Goal: Check status: Check status

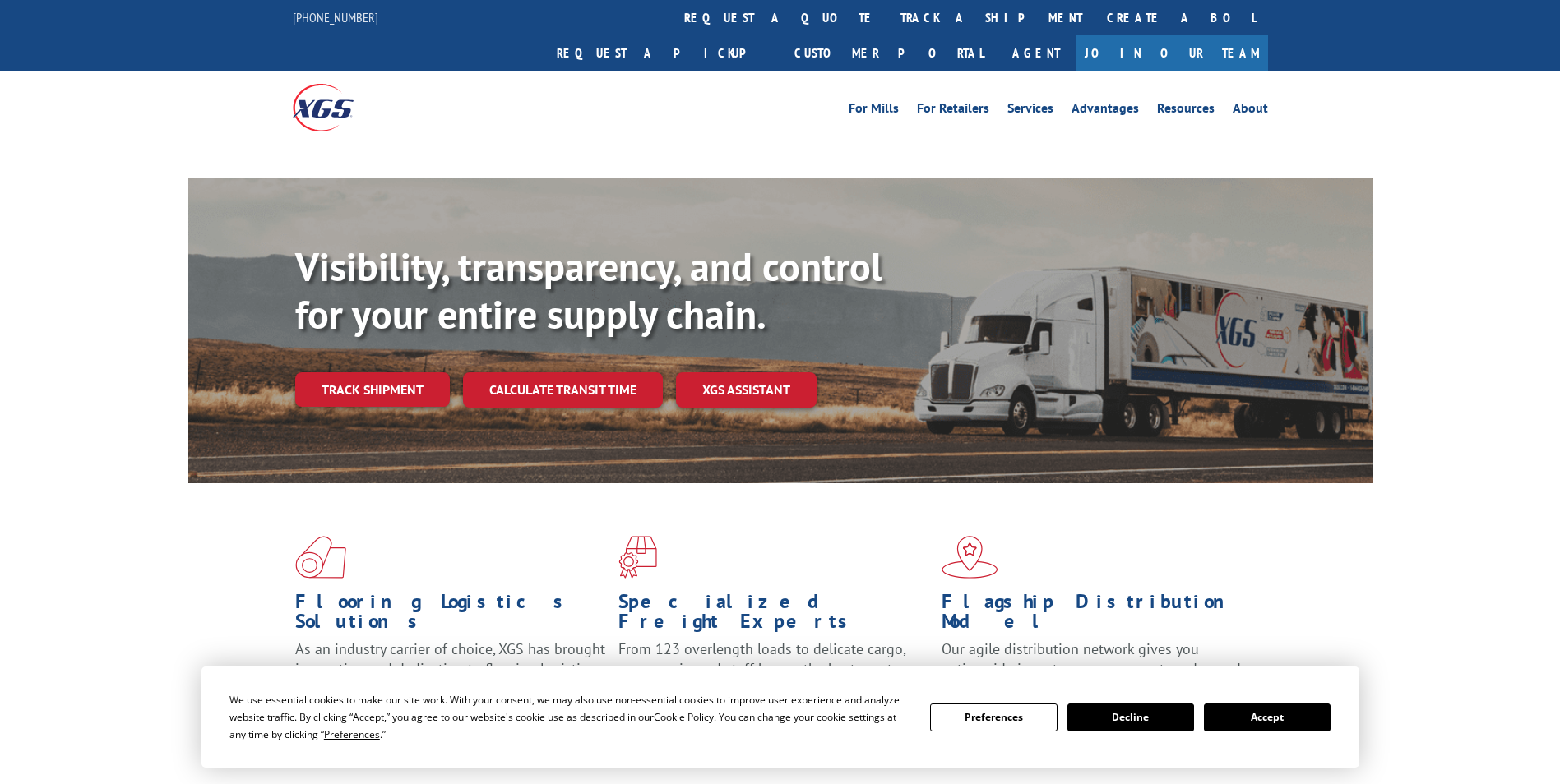
click at [1251, 713] on button "Accept" at bounding box center [1267, 717] width 126 height 28
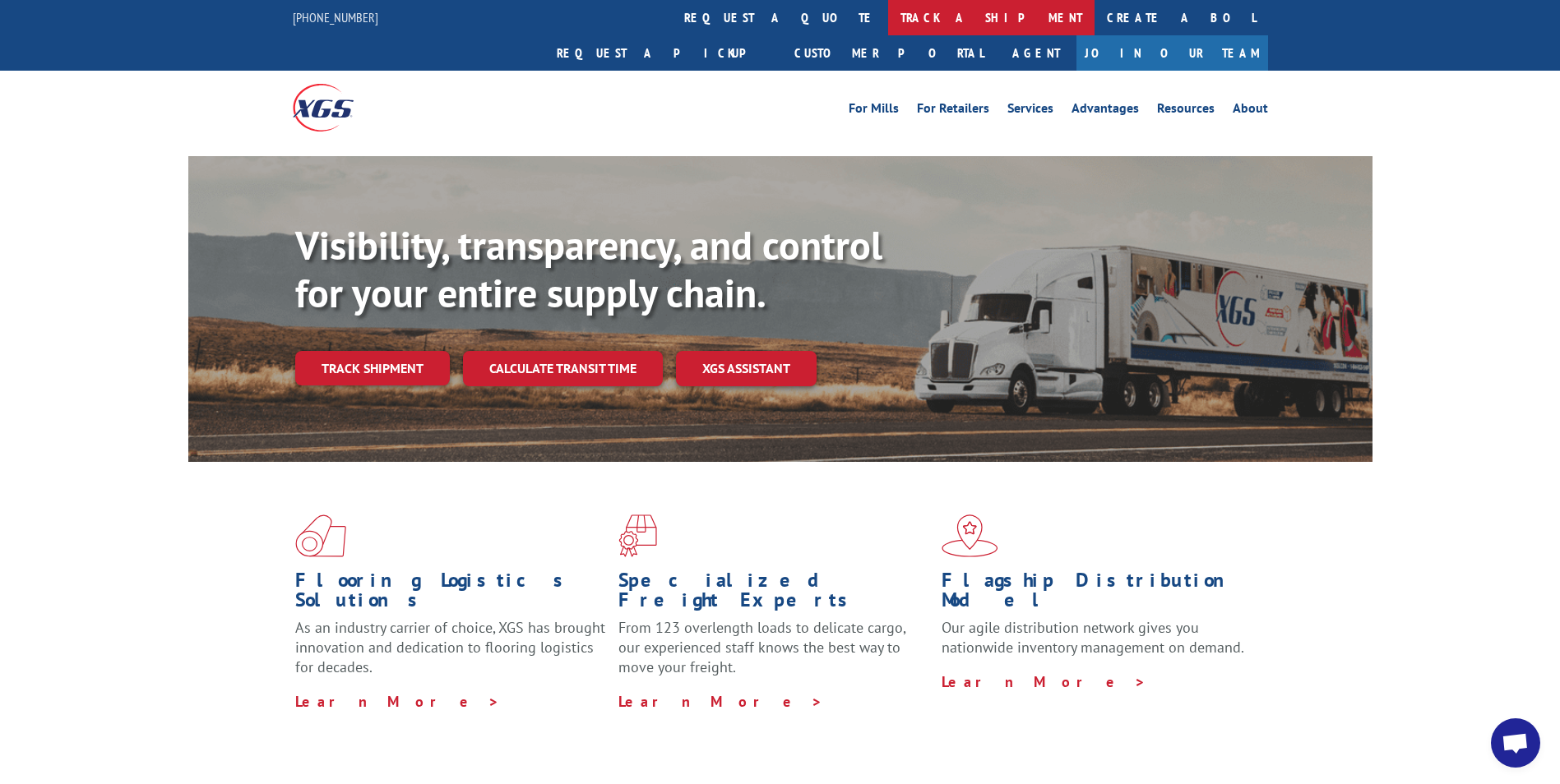
click at [889, 14] on link "track a shipment" at bounding box center [992, 17] width 206 height 36
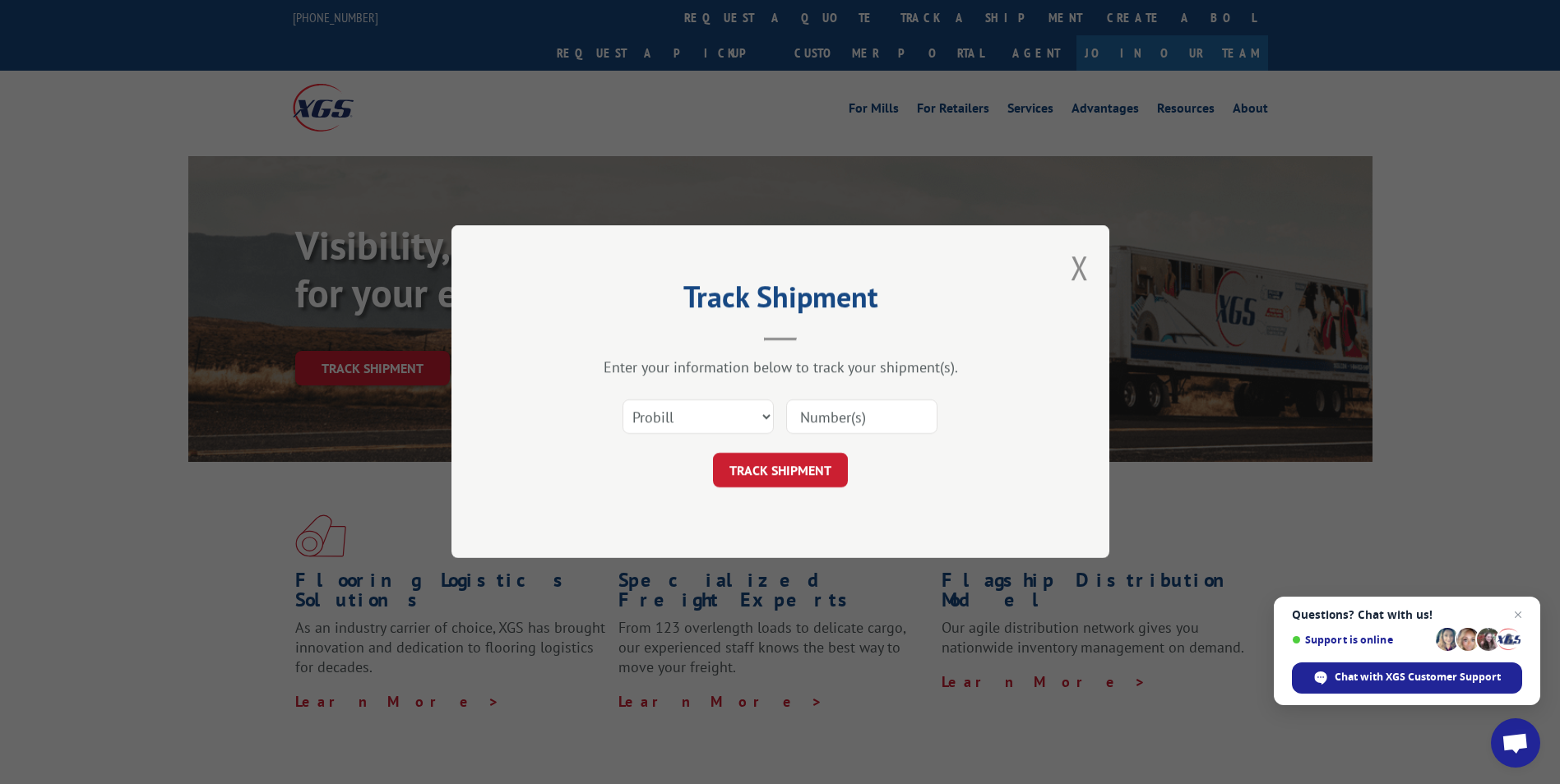
click at [807, 415] on input at bounding box center [862, 418] width 151 height 35
paste input "17228544"
type input "17228544"
click at [758, 465] on button "TRACK SHIPMENT" at bounding box center [780, 472] width 135 height 35
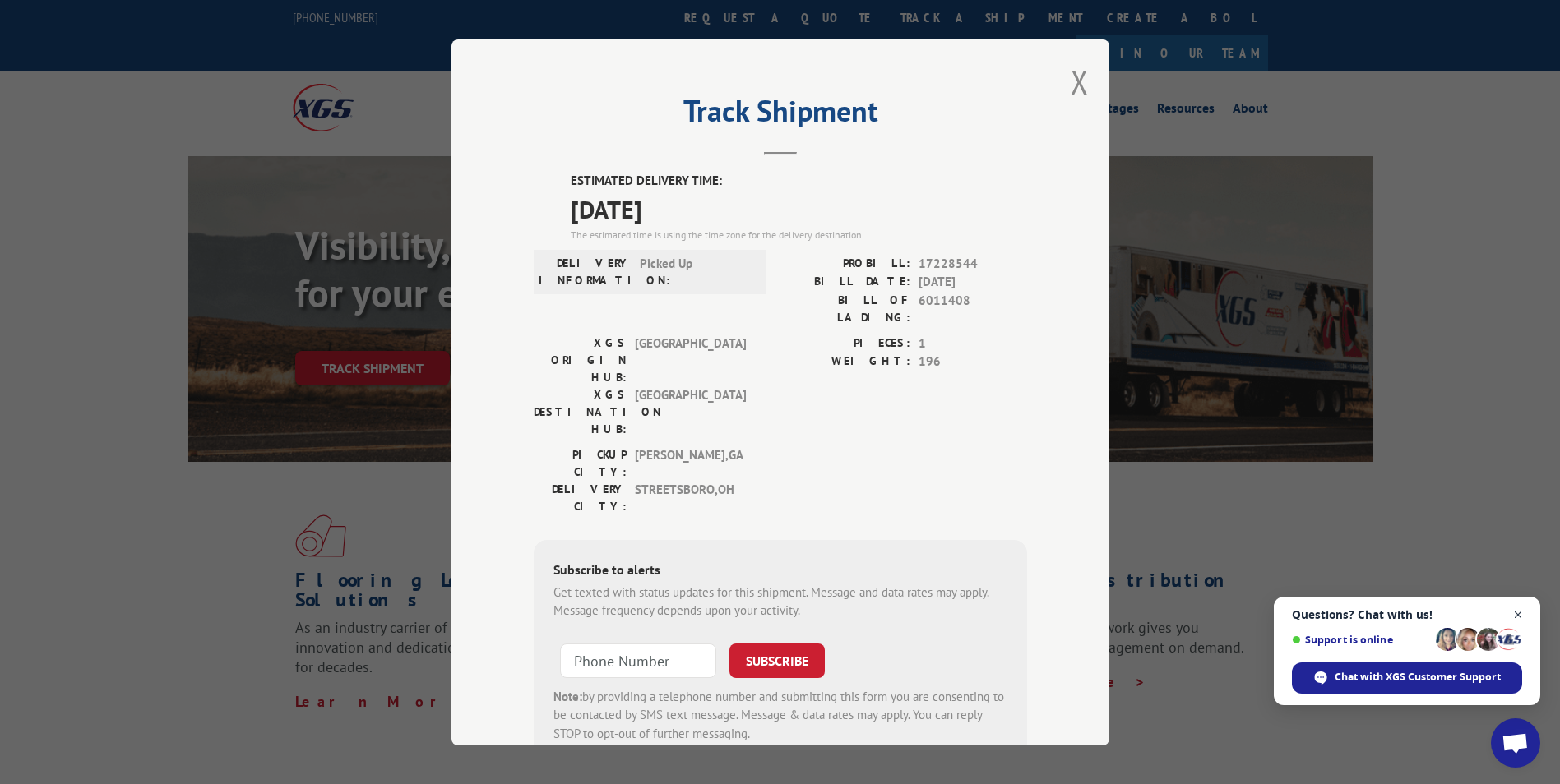
click at [1523, 612] on span "Open chat" at bounding box center [1518, 614] width 20 height 20
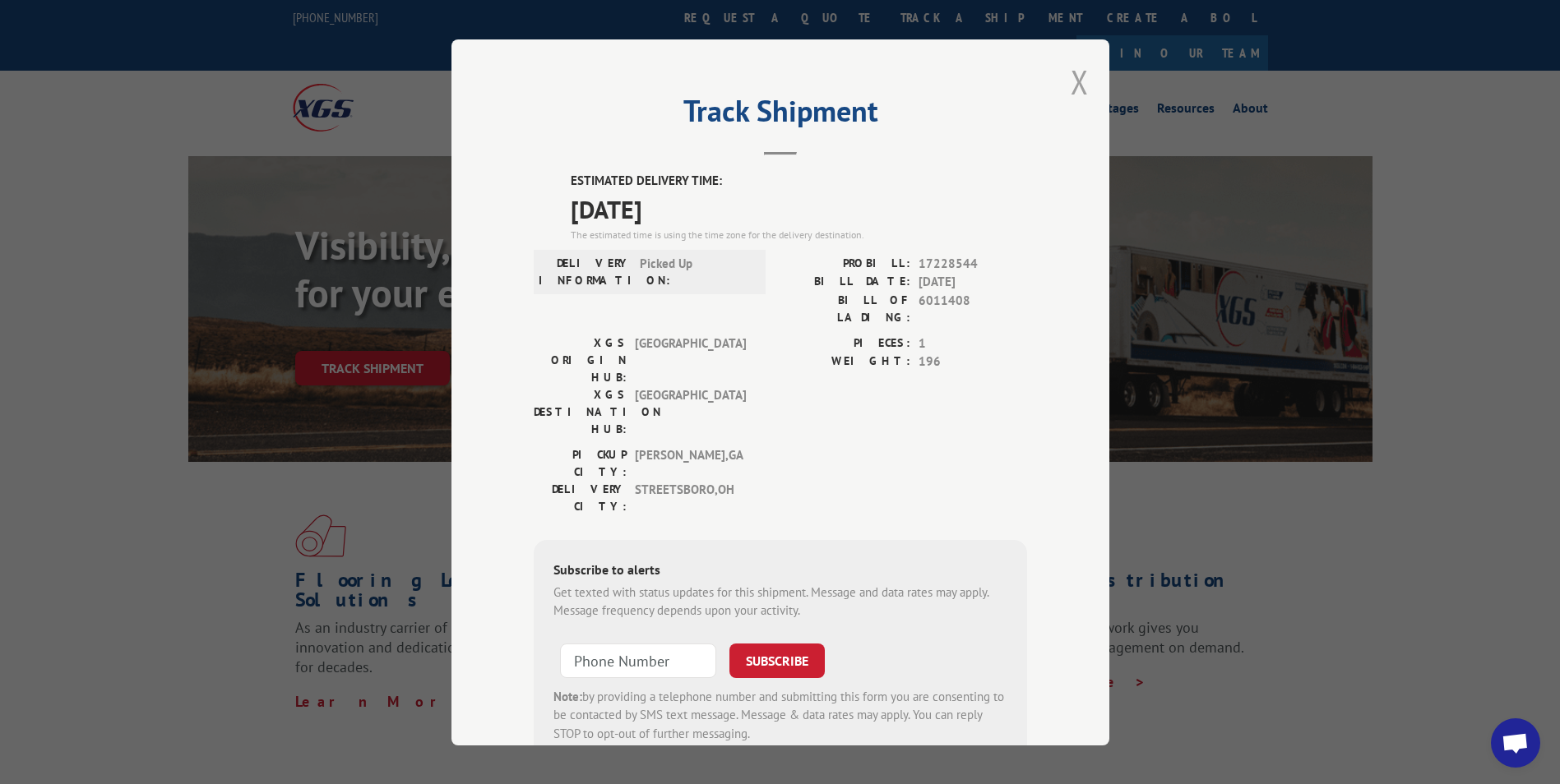
click at [1073, 76] on button "Close modal" at bounding box center [1080, 81] width 18 height 43
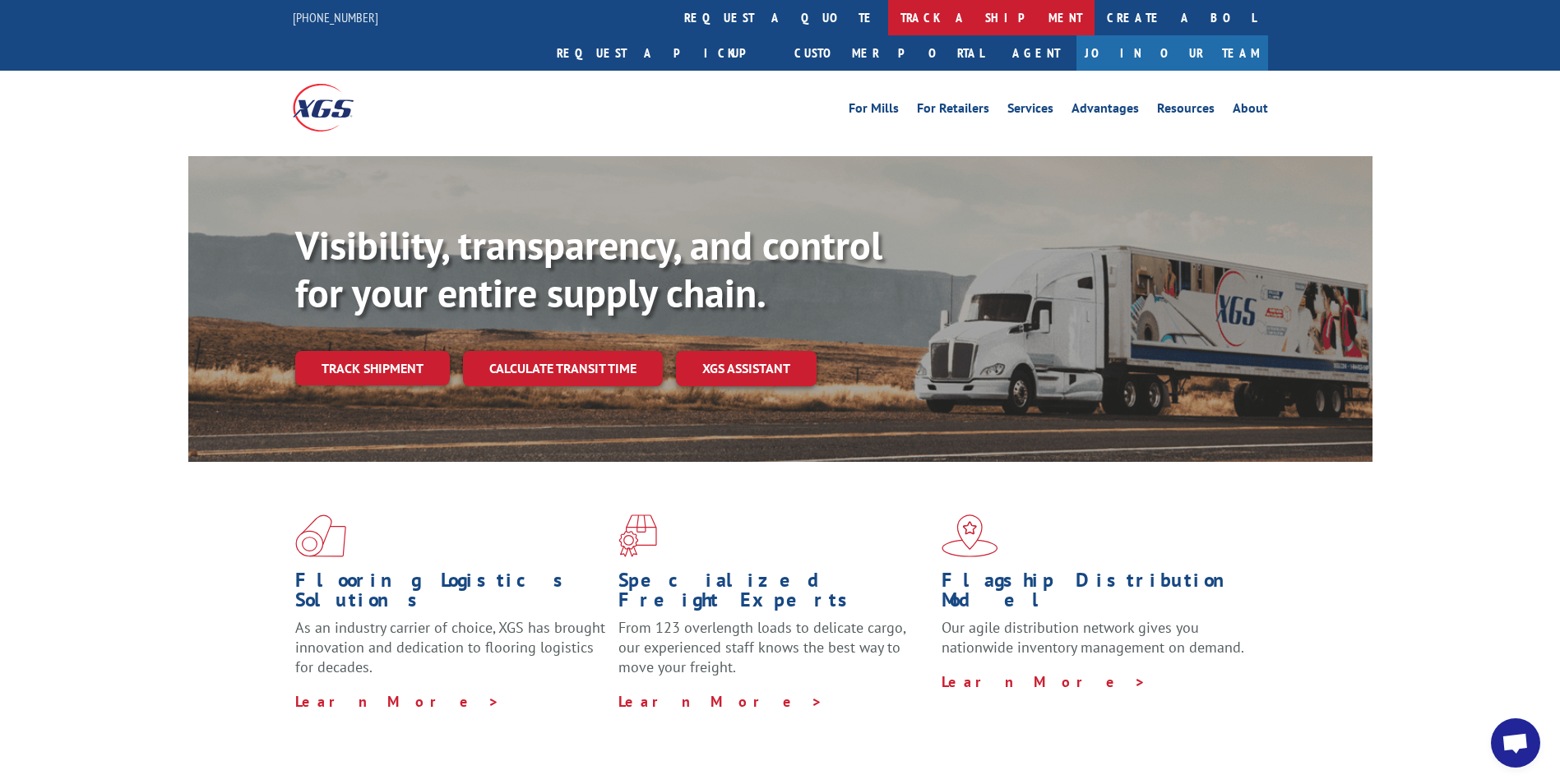
click at [889, 17] on link "track a shipment" at bounding box center [992, 17] width 206 height 36
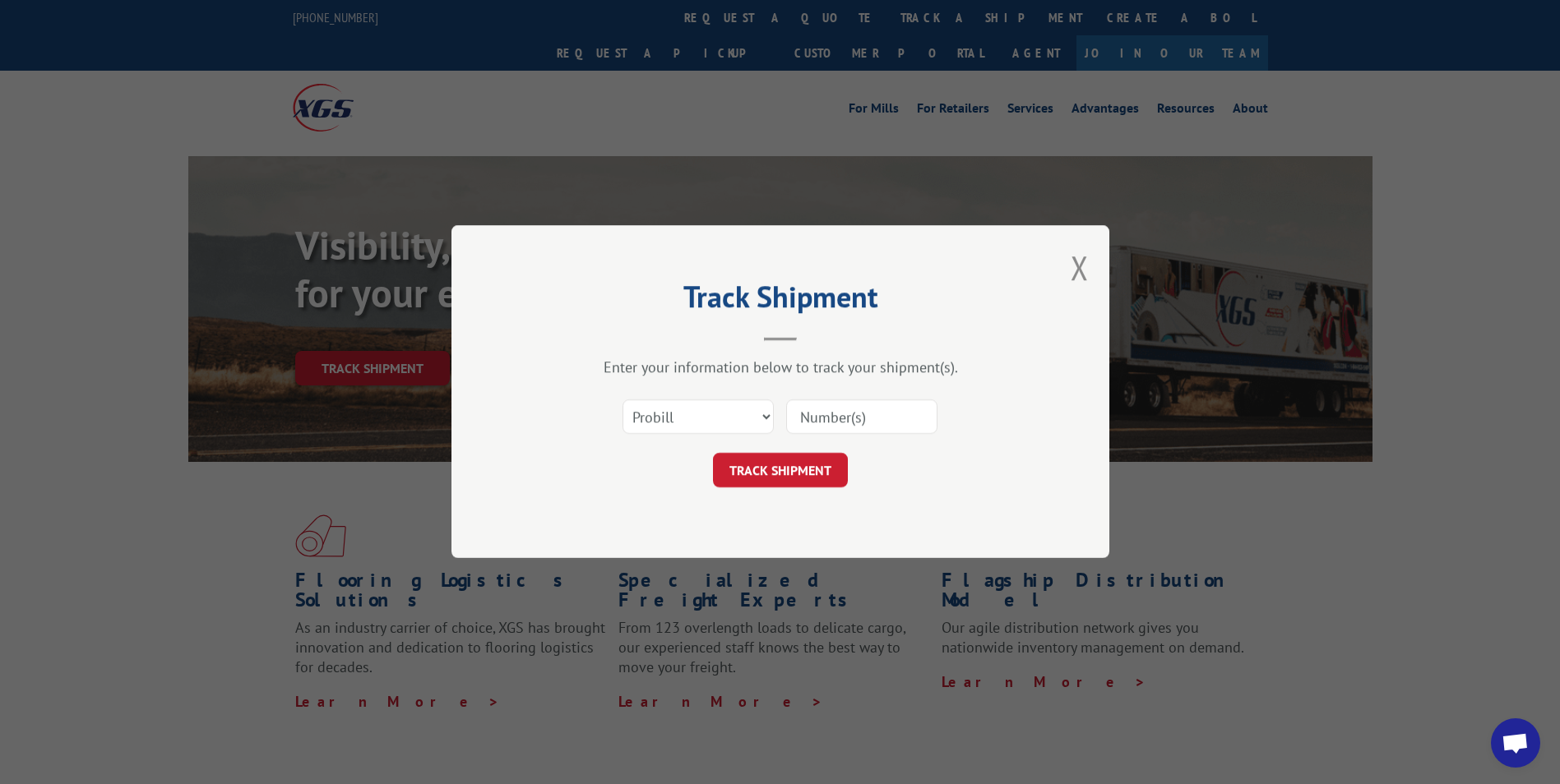
click at [802, 419] on input at bounding box center [862, 418] width 151 height 35
paste input "17469859"
type input "17469859"
click at [780, 468] on button "TRACK SHIPMENT" at bounding box center [780, 472] width 135 height 35
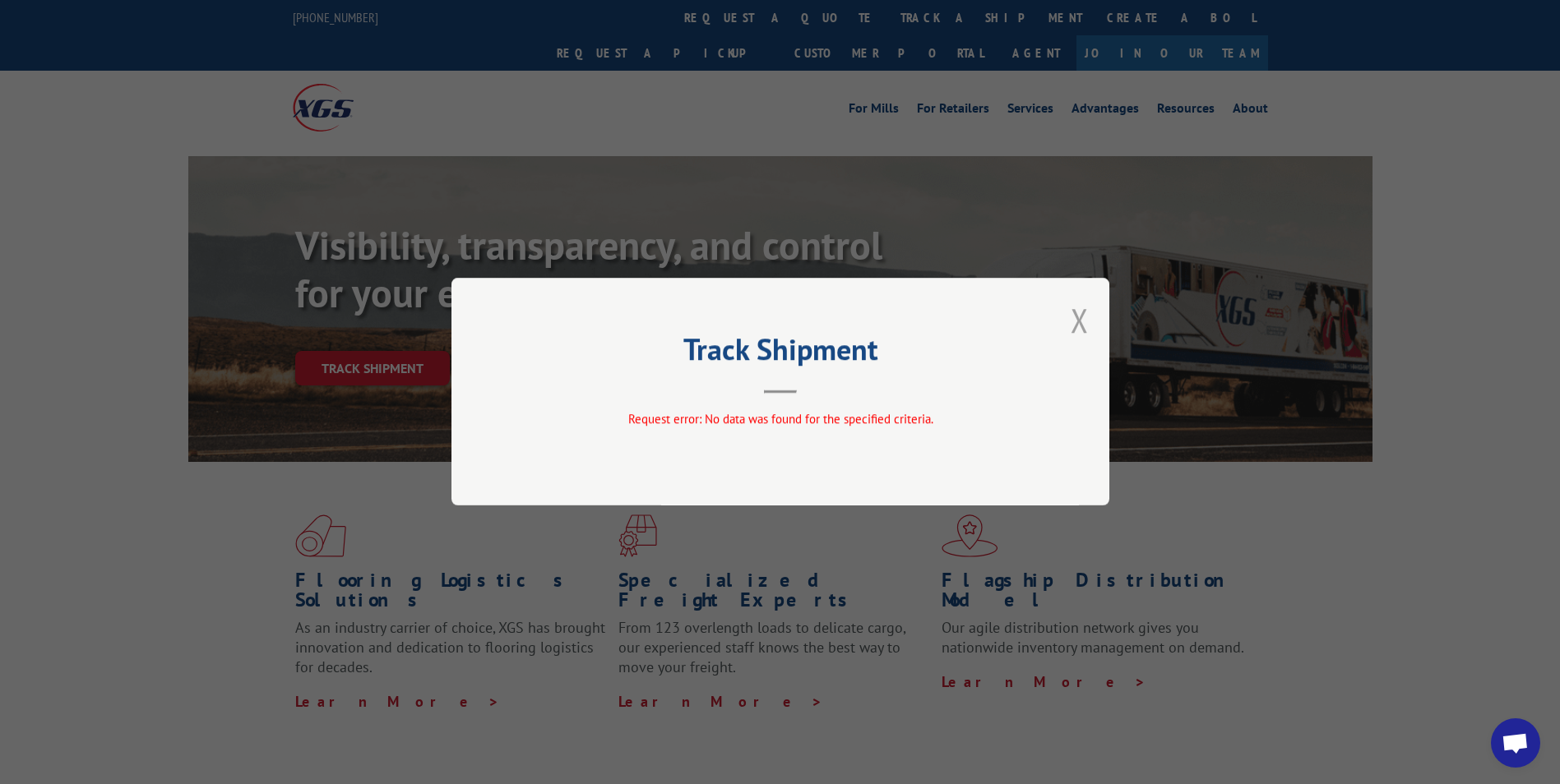
click at [1085, 311] on button "Close modal" at bounding box center [1080, 319] width 18 height 43
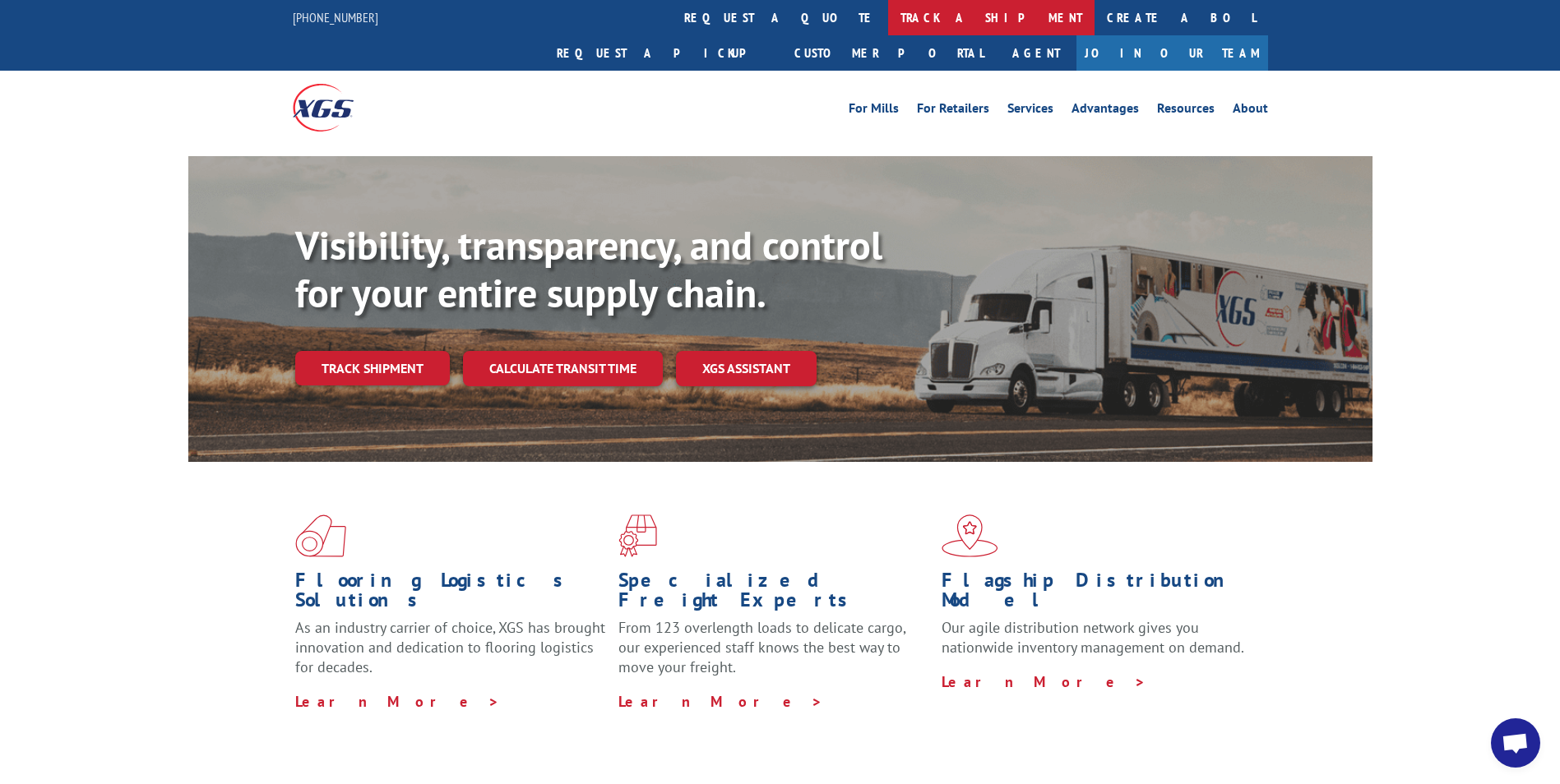
click at [889, 7] on link "track a shipment" at bounding box center [992, 17] width 206 height 36
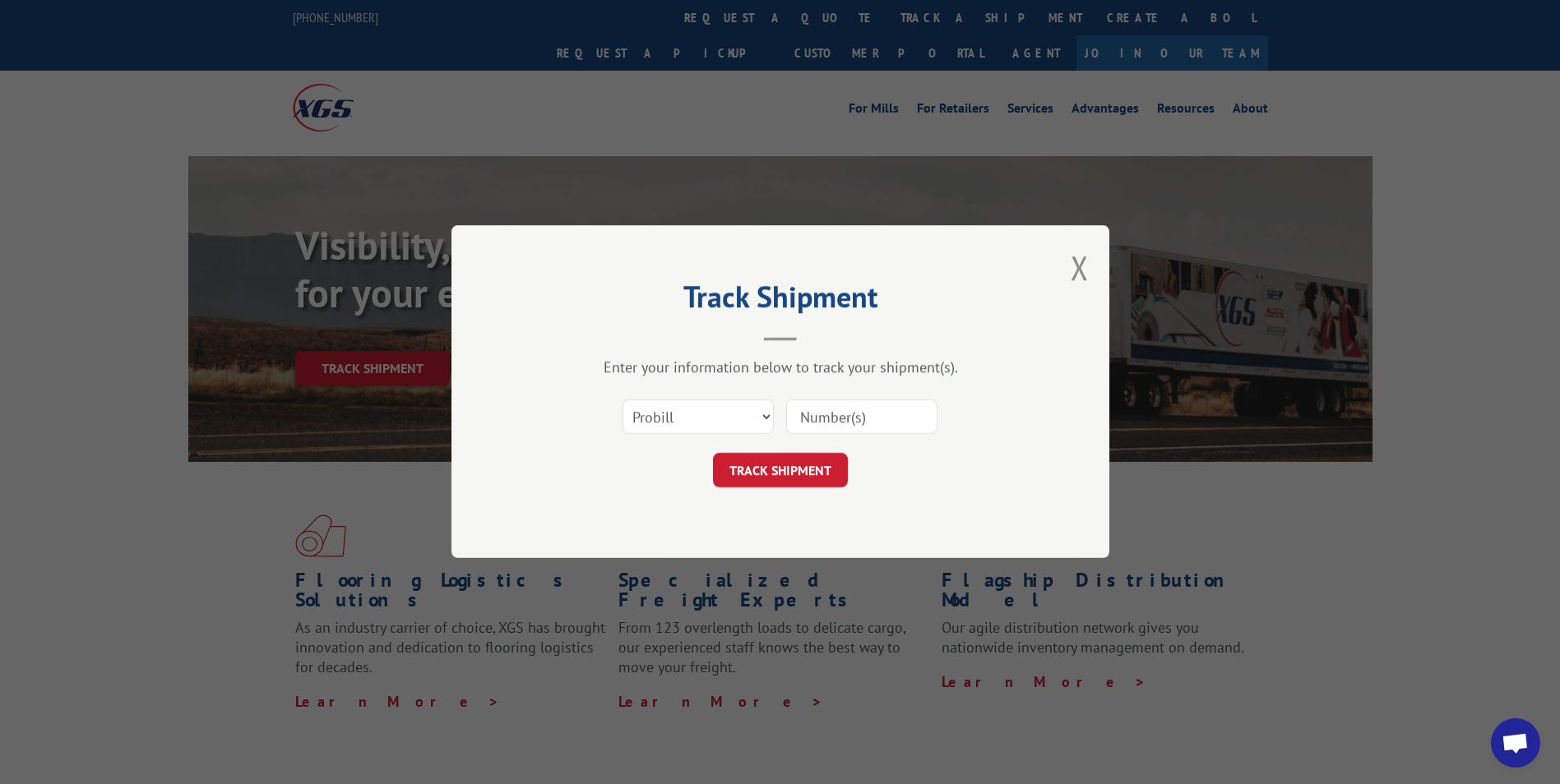
click at [801, 413] on input at bounding box center [862, 418] width 151 height 35
paste input "17228430"
type input "17228430"
click at [790, 464] on button "TRACK SHIPMENT" at bounding box center [780, 472] width 135 height 35
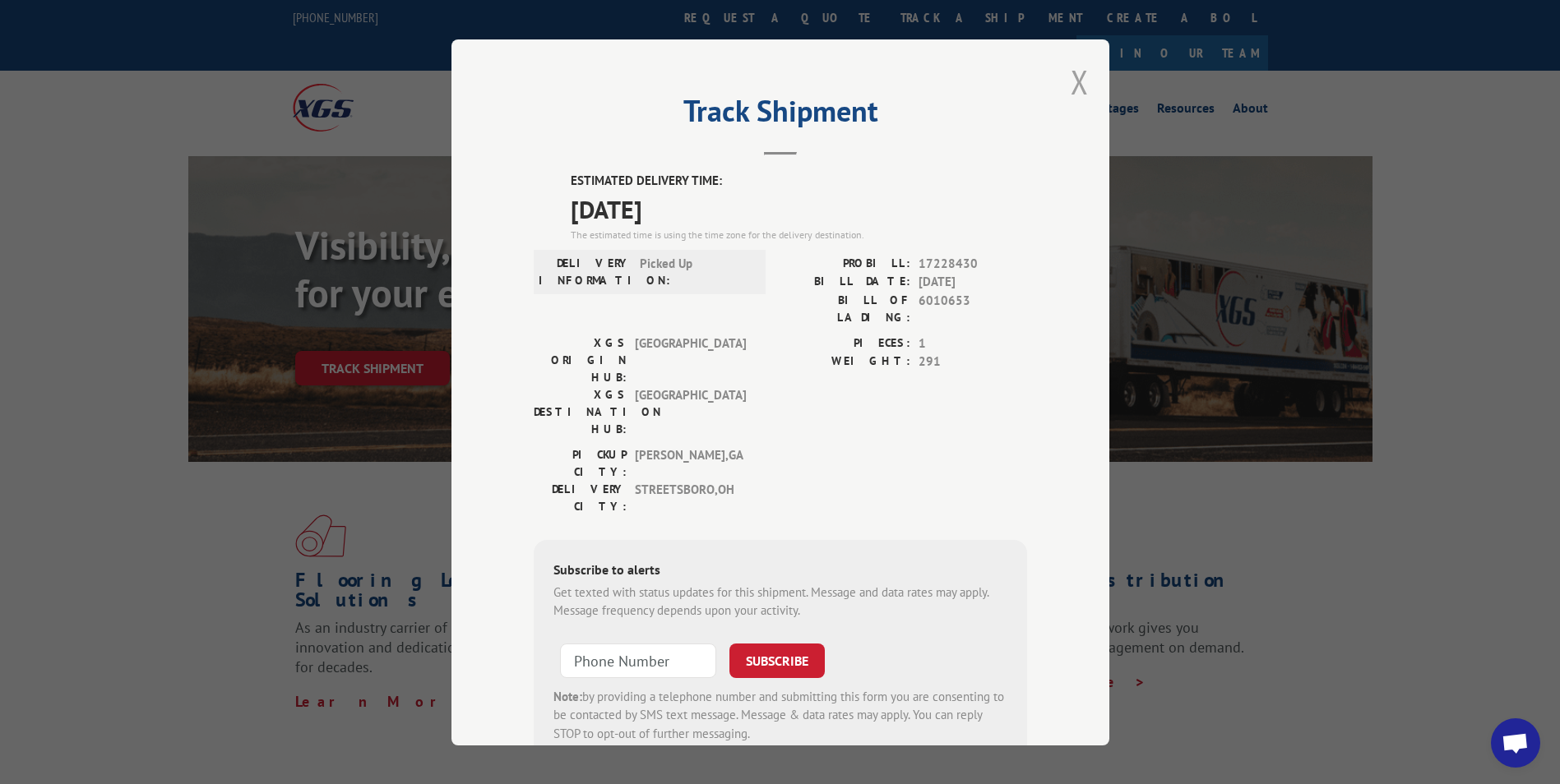
click at [1071, 77] on button "Close modal" at bounding box center [1080, 81] width 18 height 43
